Goal: Task Accomplishment & Management: Complete application form

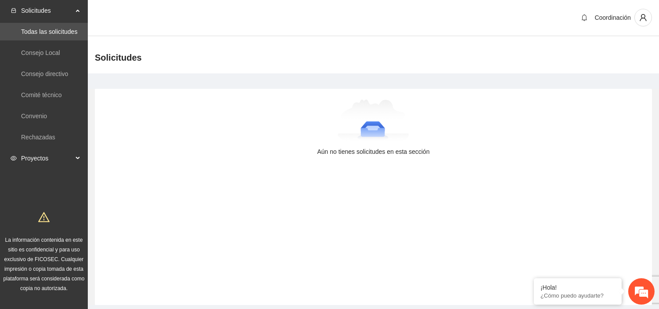
click at [40, 155] on span "Proyectos" at bounding box center [47, 158] width 52 height 18
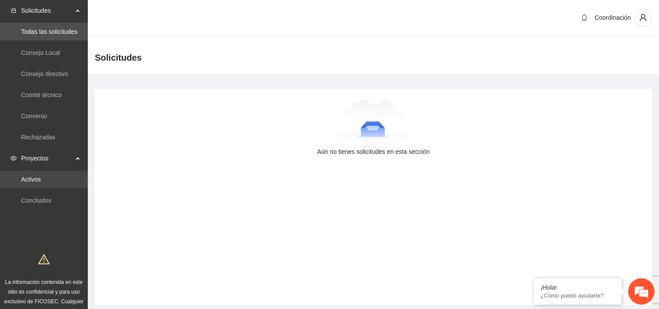
click at [41, 179] on link "Activos" at bounding box center [31, 179] width 20 height 7
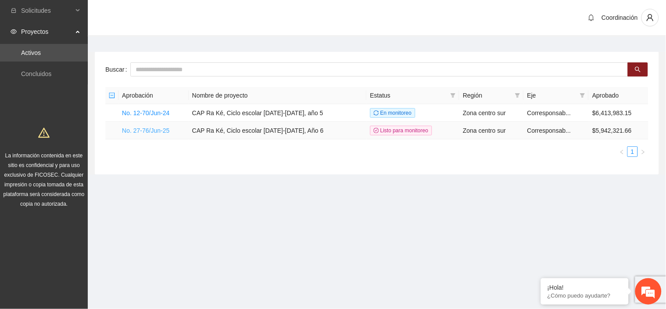
click at [141, 130] on link "No. 27-76/Jun-25" at bounding box center [145, 130] width 47 height 7
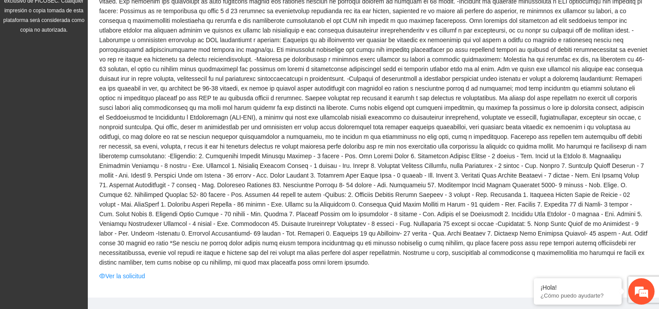
scroll to position [341, 0]
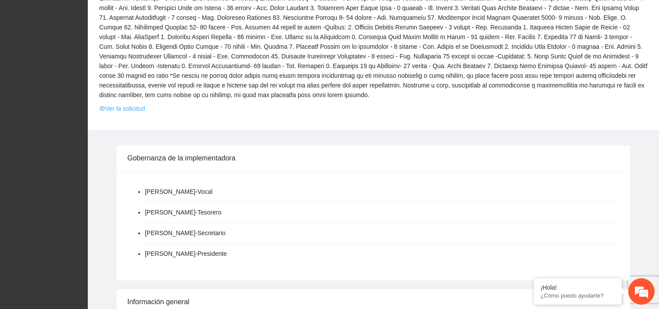
click at [132, 104] on link "Ver la solicitud" at bounding box center [122, 109] width 46 height 10
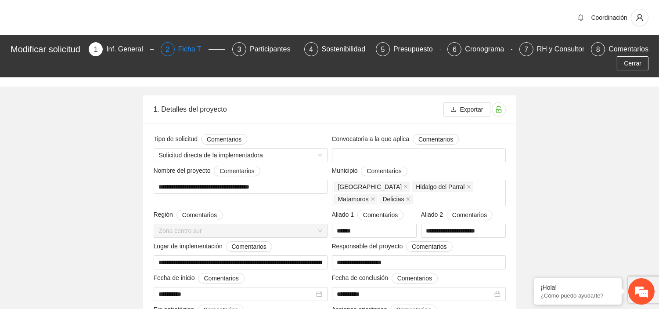
click at [188, 49] on div "Ficha T" at bounding box center [193, 49] width 30 height 14
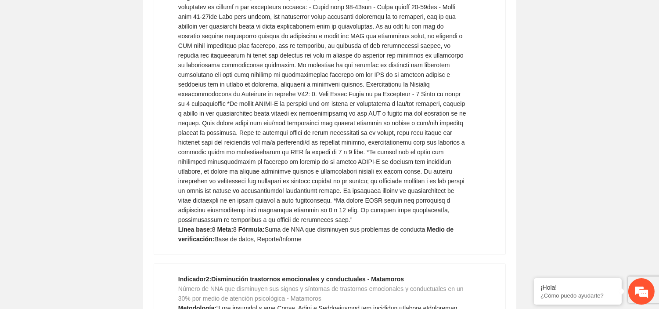
scroll to position [6459, 0]
